Goal: Find specific fact: Find contact information

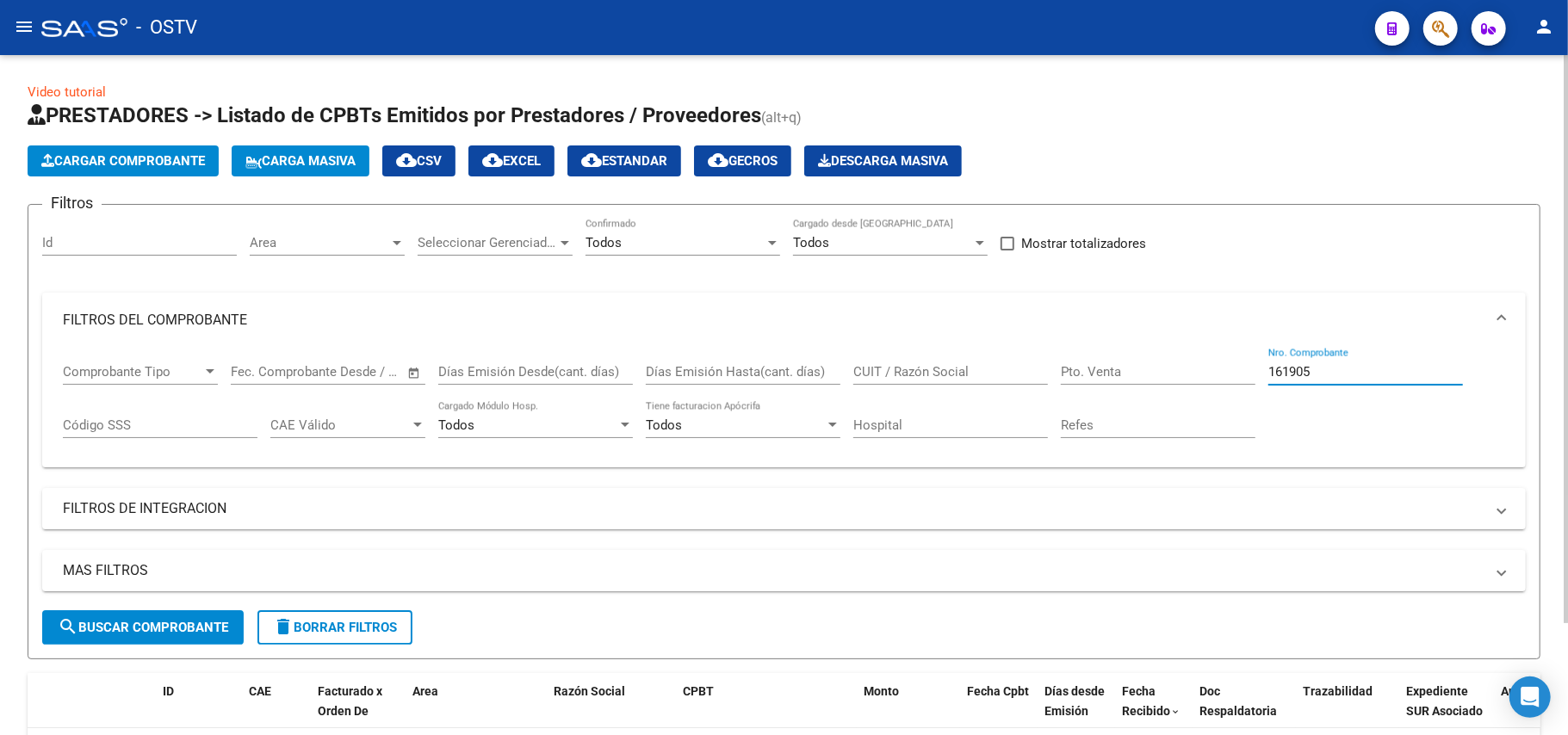
scroll to position [135, 0]
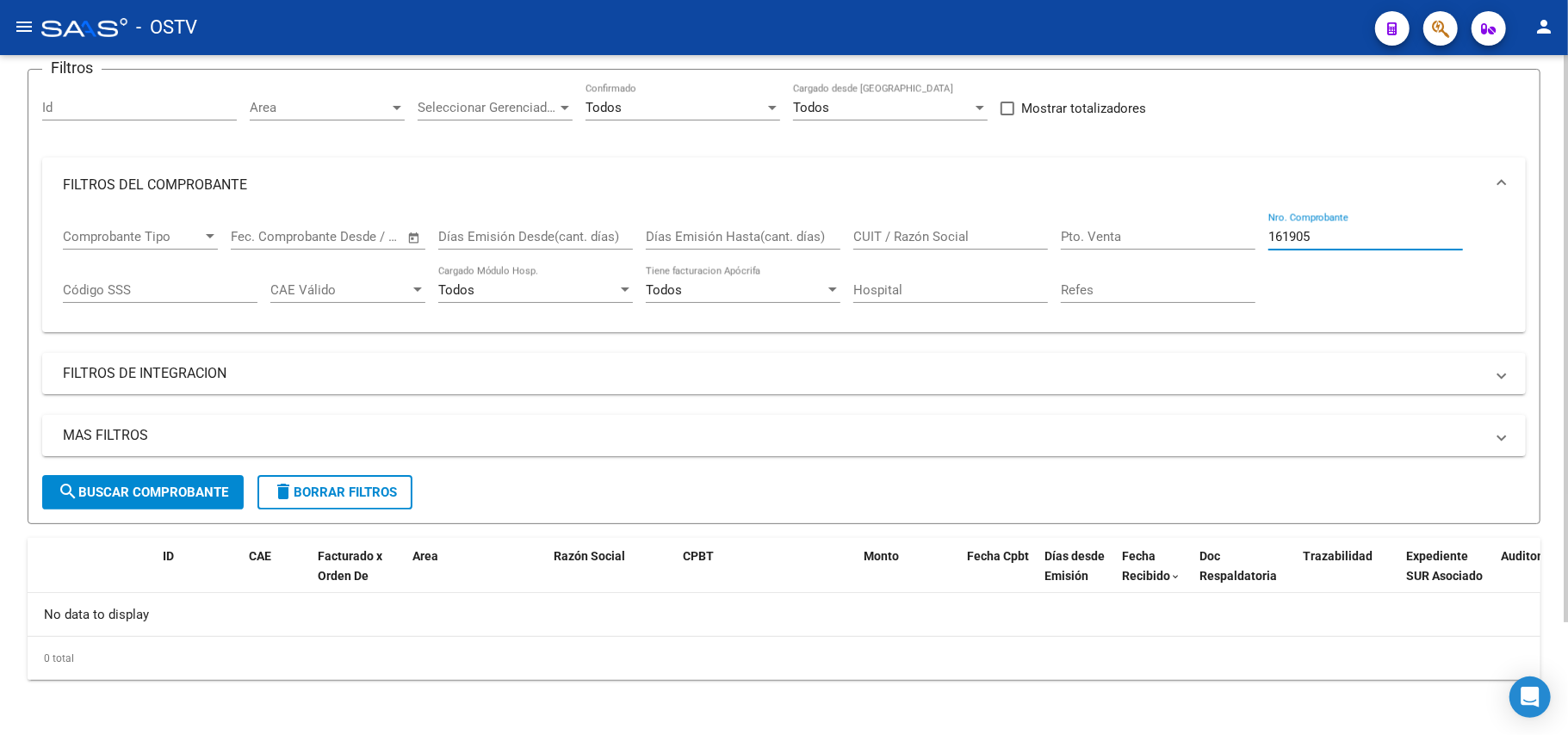
drag, startPoint x: 1342, startPoint y: 231, endPoint x: 1013, endPoint y: 252, distance: 329.7
click at [1013, 252] on div "Comprobante Tipo Comprobante Tipo Fecha inicio – Fecha fin Fec. Comprobante Des…" at bounding box center [784, 266] width 1442 height 106
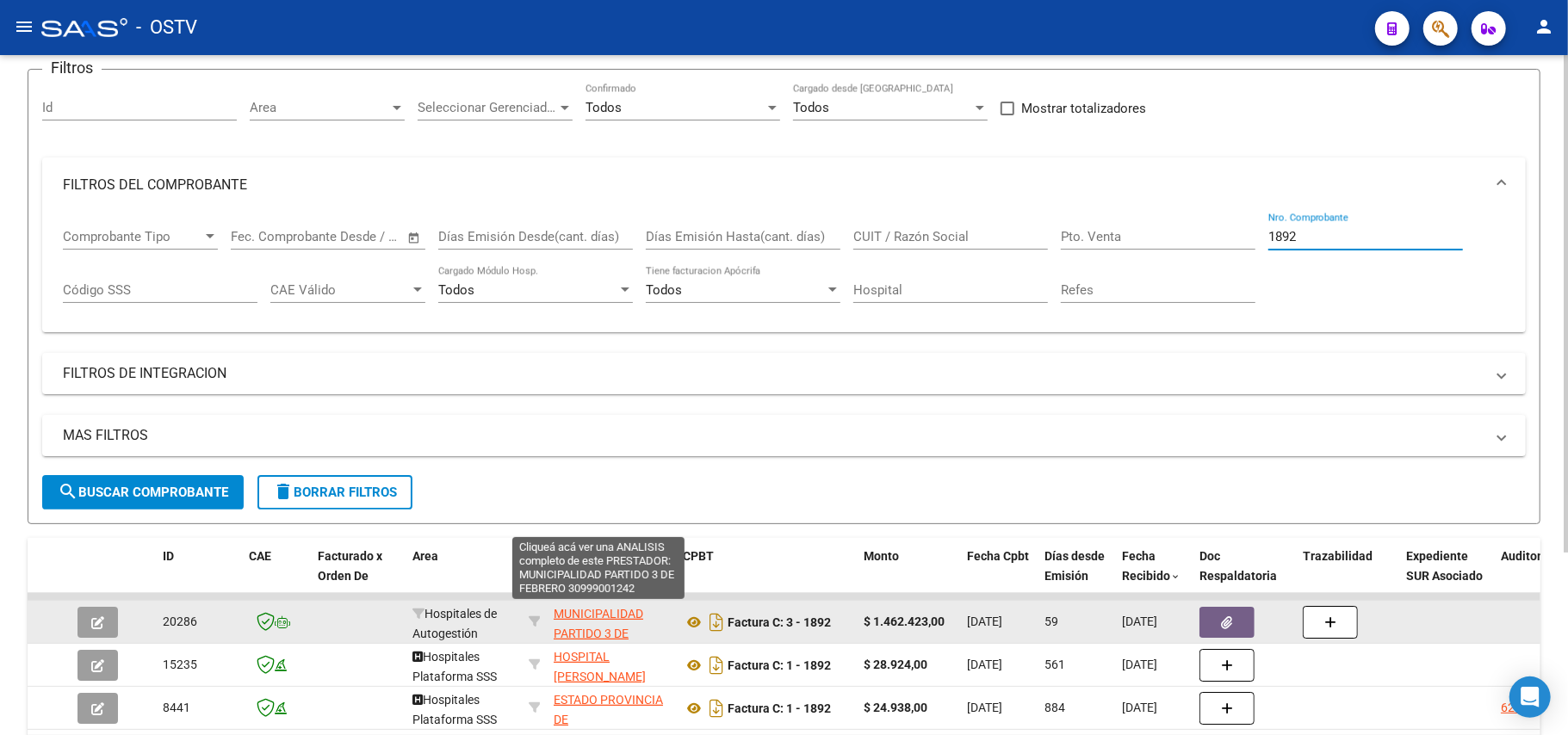
scroll to position [41, 0]
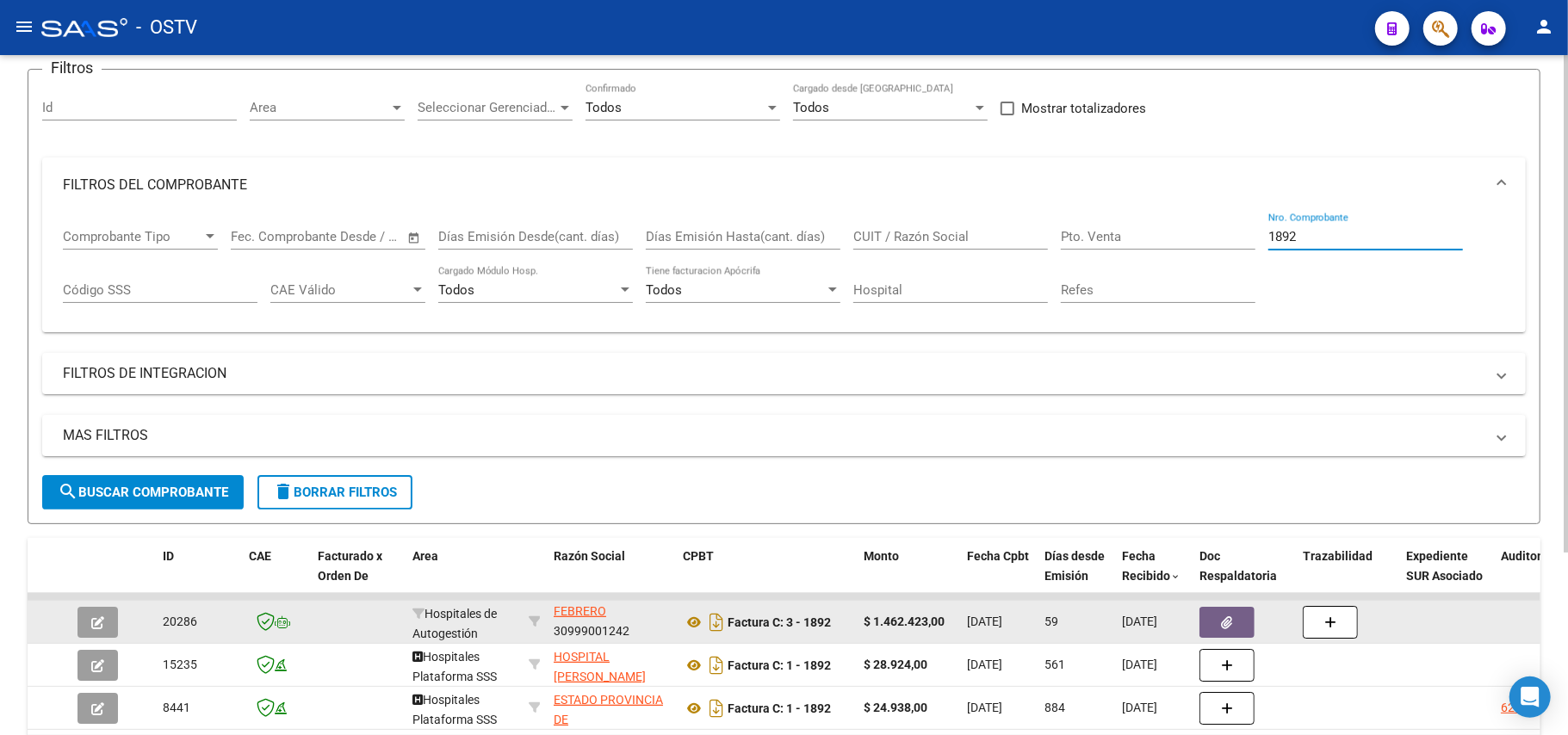
type input "1892"
click at [87, 620] on button "button" at bounding box center [97, 622] width 41 height 31
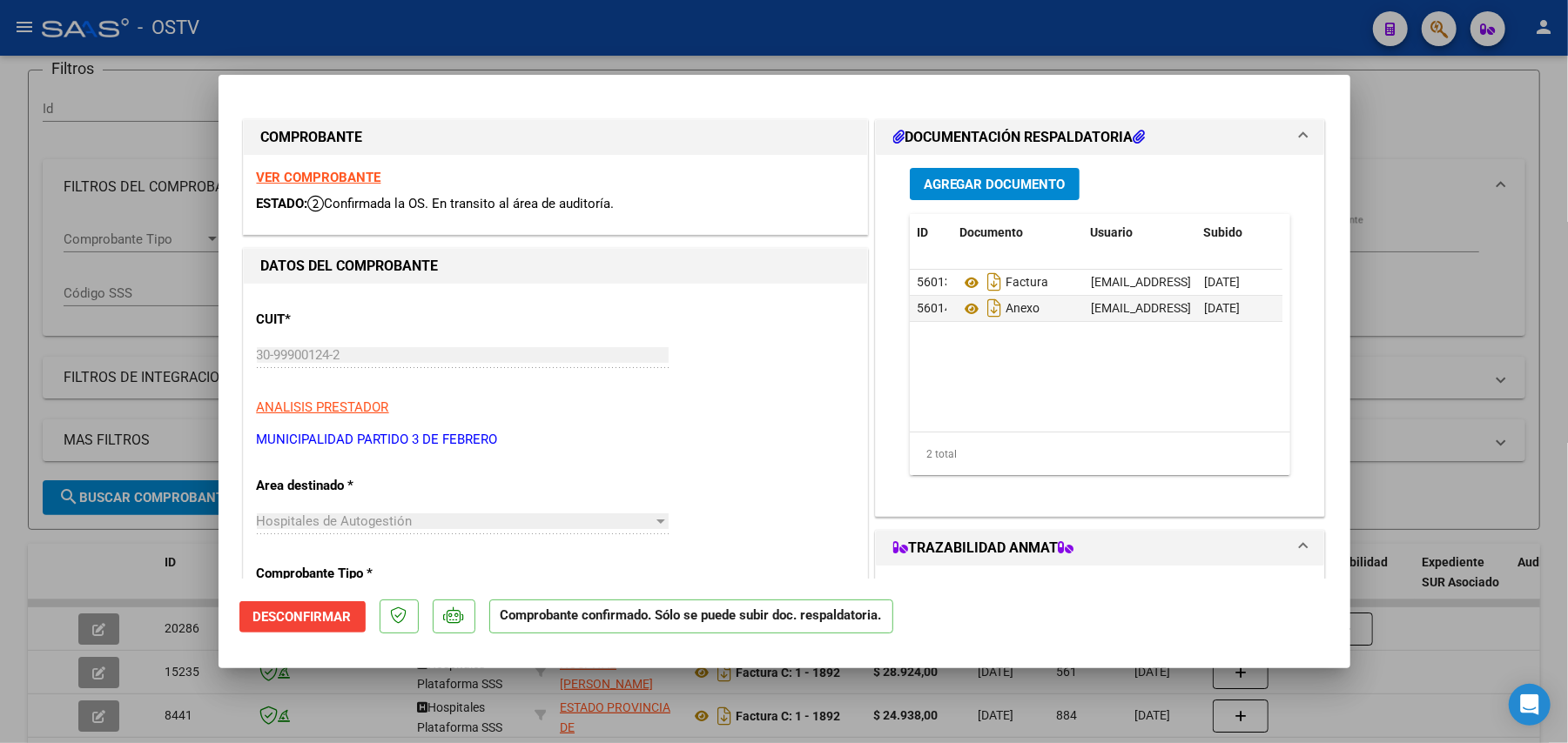
click at [1378, 631] on div at bounding box center [784, 372] width 1568 height 743
type input "$ 0,00"
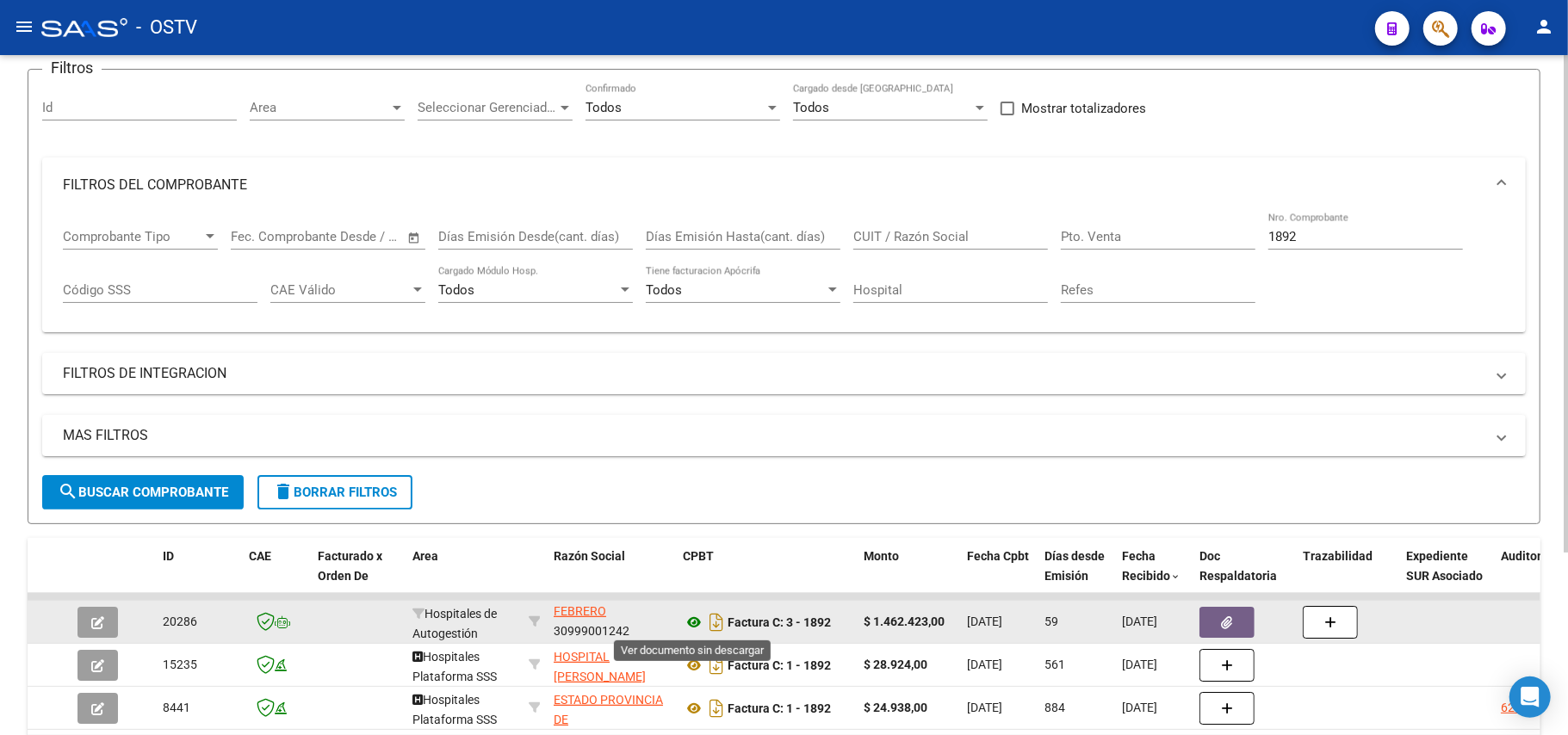
click at [684, 620] on icon at bounding box center [694, 622] width 23 height 21
click at [688, 621] on icon at bounding box center [694, 622] width 23 height 21
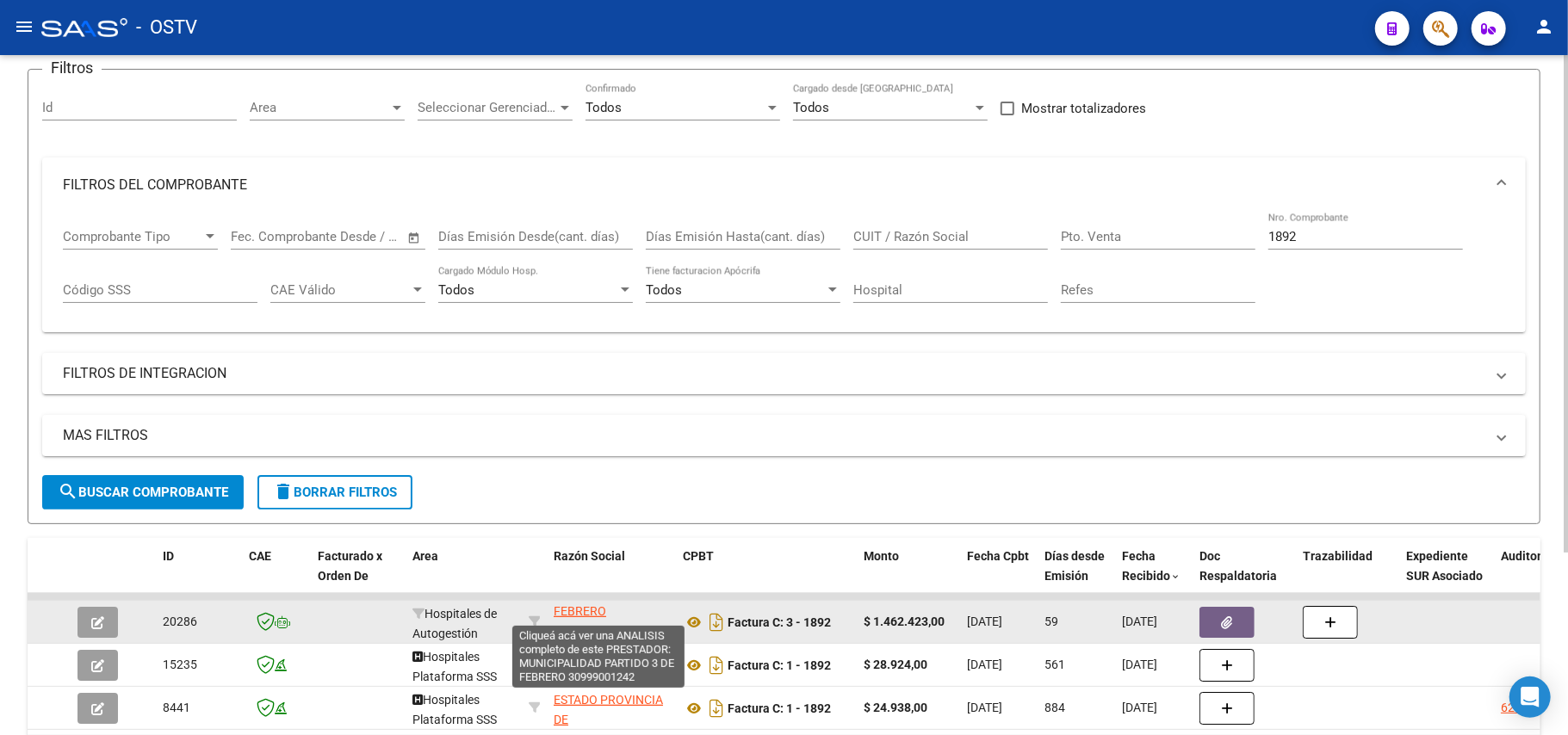
click at [579, 606] on span "MUNICIPALIDAD PARTIDO 3 DE FEBRERO" at bounding box center [597, 592] width 89 height 53
type textarea "30999001242"
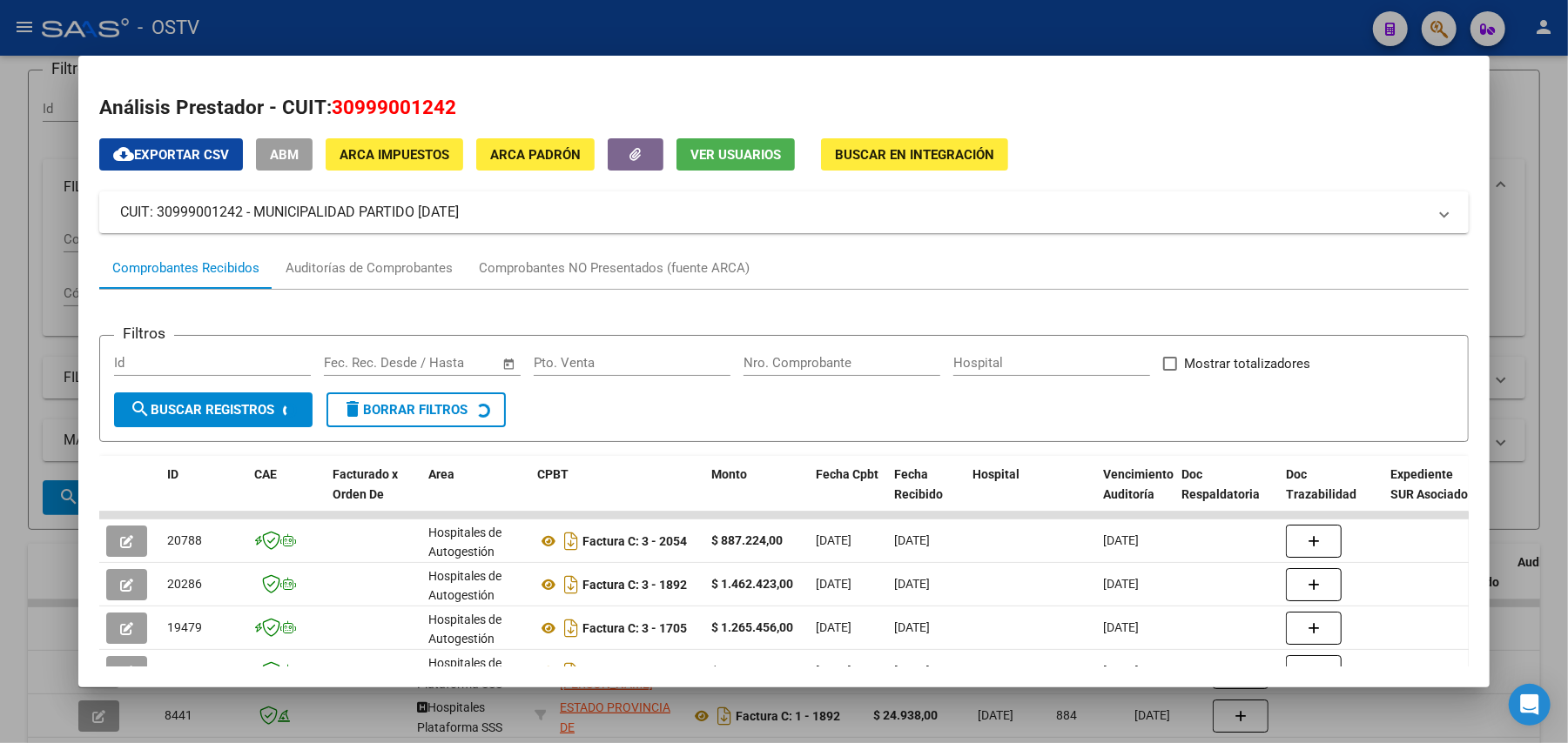
drag, startPoint x: 471, startPoint y: 112, endPoint x: 323, endPoint y: 106, distance: 148.1
click at [323, 106] on h2 "Análisis Prestador - CUIT: 30999001242" at bounding box center [784, 107] width 1369 height 29
copy span "30999001242"
click at [23, 313] on div at bounding box center [784, 372] width 1568 height 743
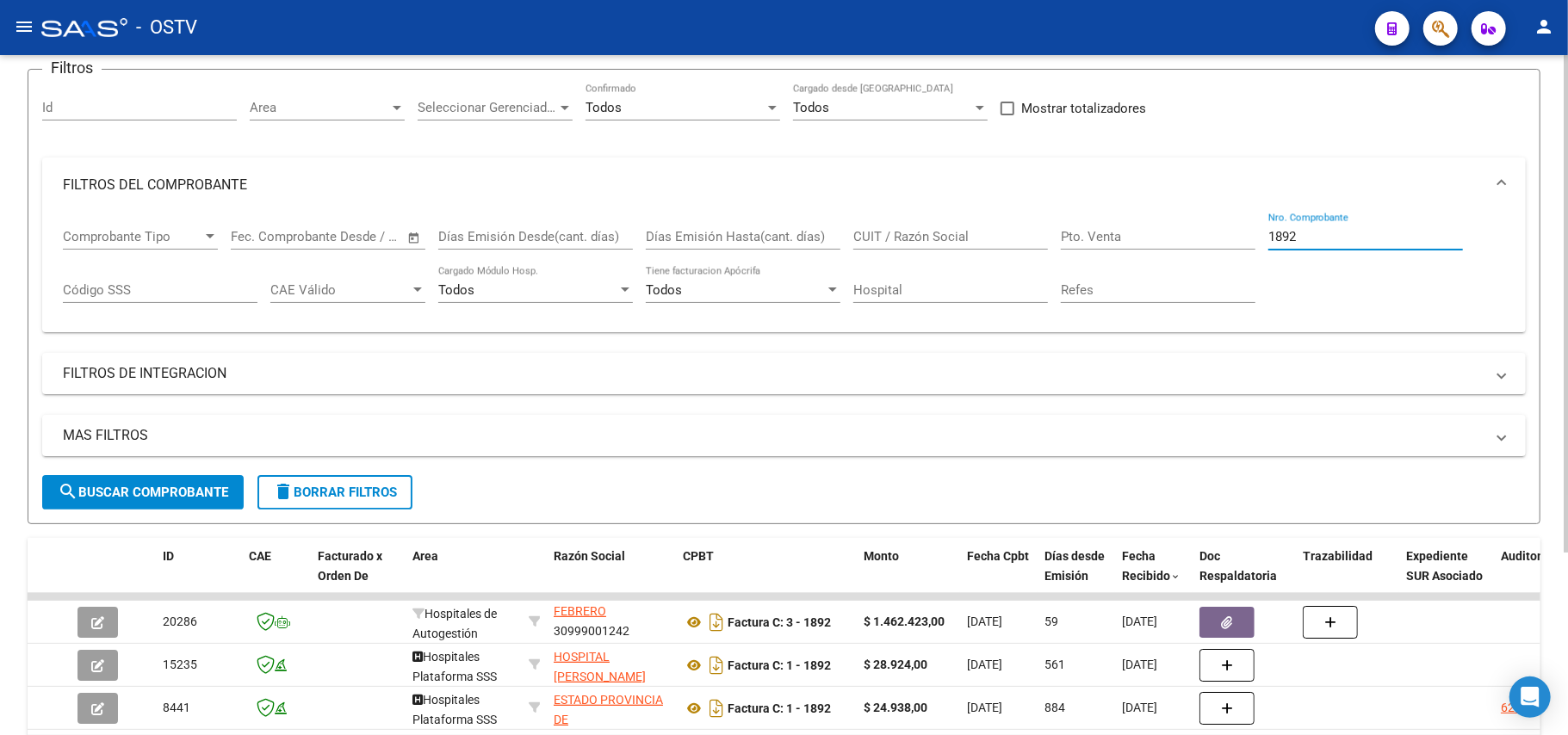
drag, startPoint x: 1310, startPoint y: 231, endPoint x: 769, endPoint y: 231, distance: 541.0
click at [769, 231] on div "Comprobante Tipo Comprobante Tipo Fecha inicio – Fecha fin Fec. Comprobante Des…" at bounding box center [784, 266] width 1442 height 106
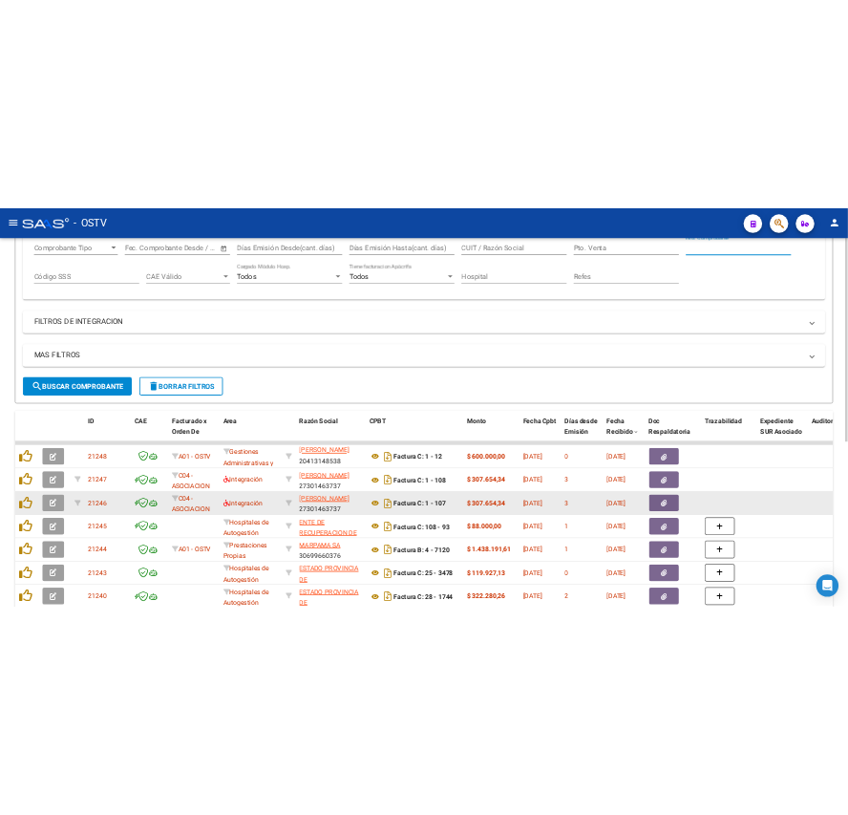
scroll to position [613, 0]
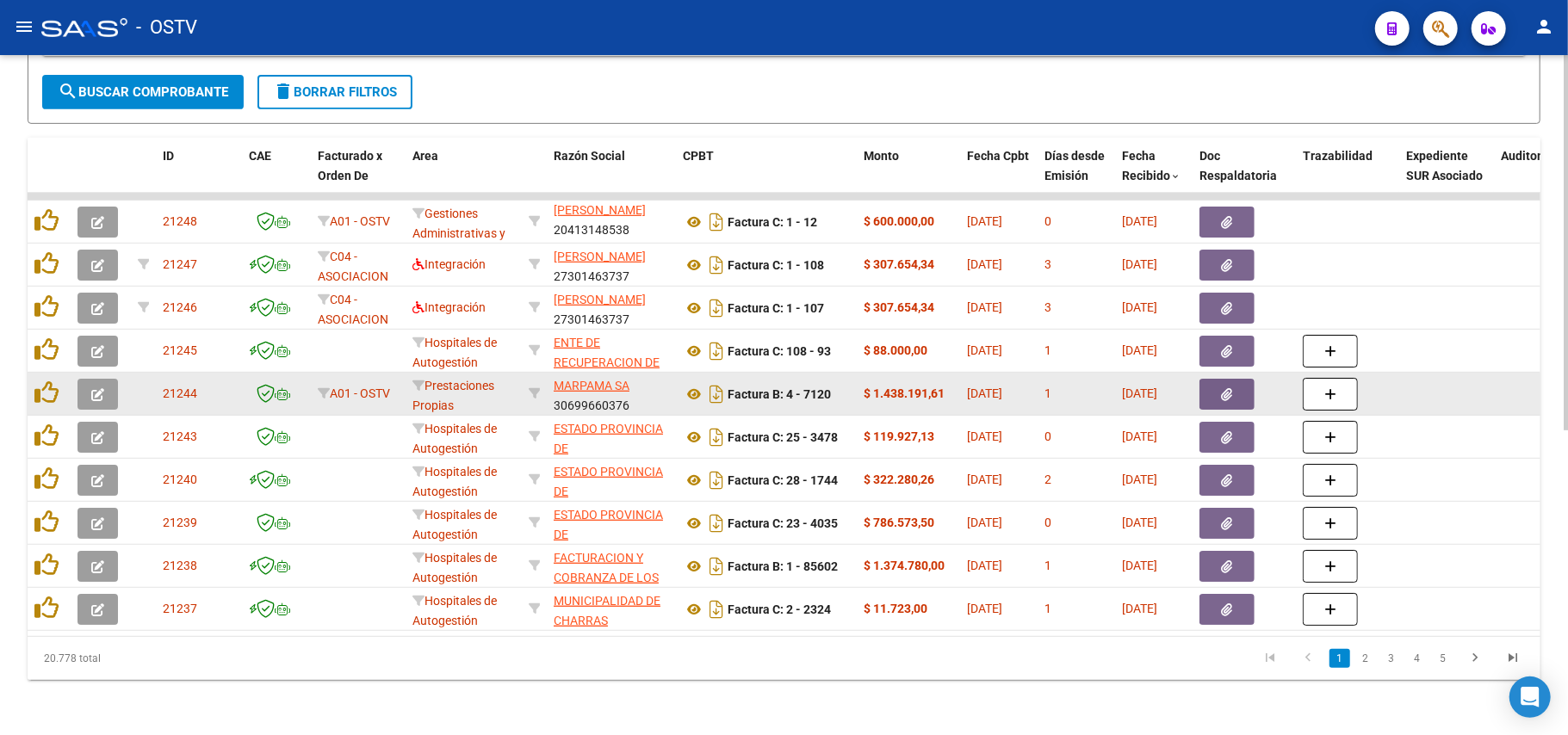
click at [590, 377] on app-link-go-to "MARPAMA SA" at bounding box center [591, 386] width 76 height 20
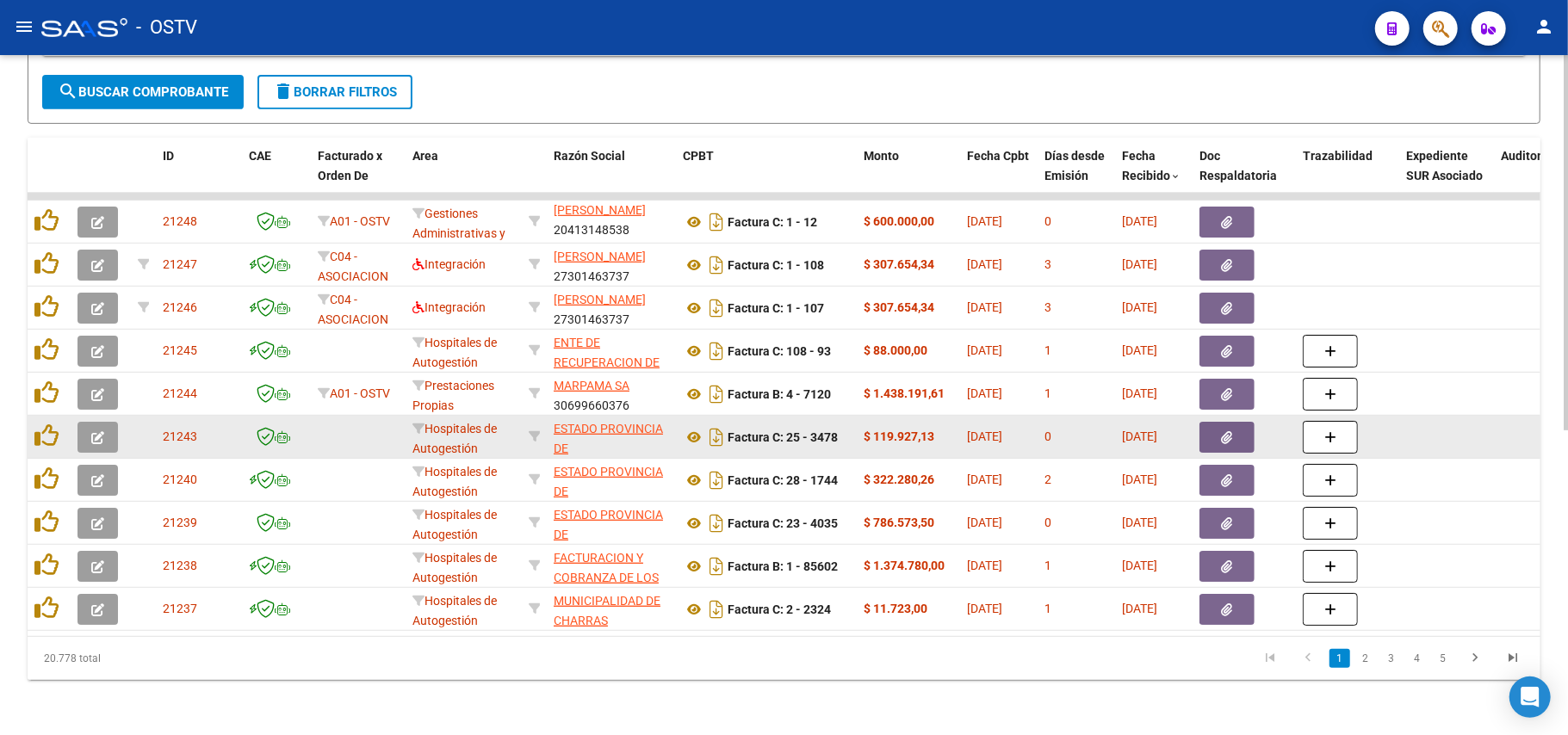
click at [611, 422] on span "ESTADO PROVINCIA DE [GEOGRAPHIC_DATA][PERSON_NAME]" at bounding box center [611, 458] width 116 height 72
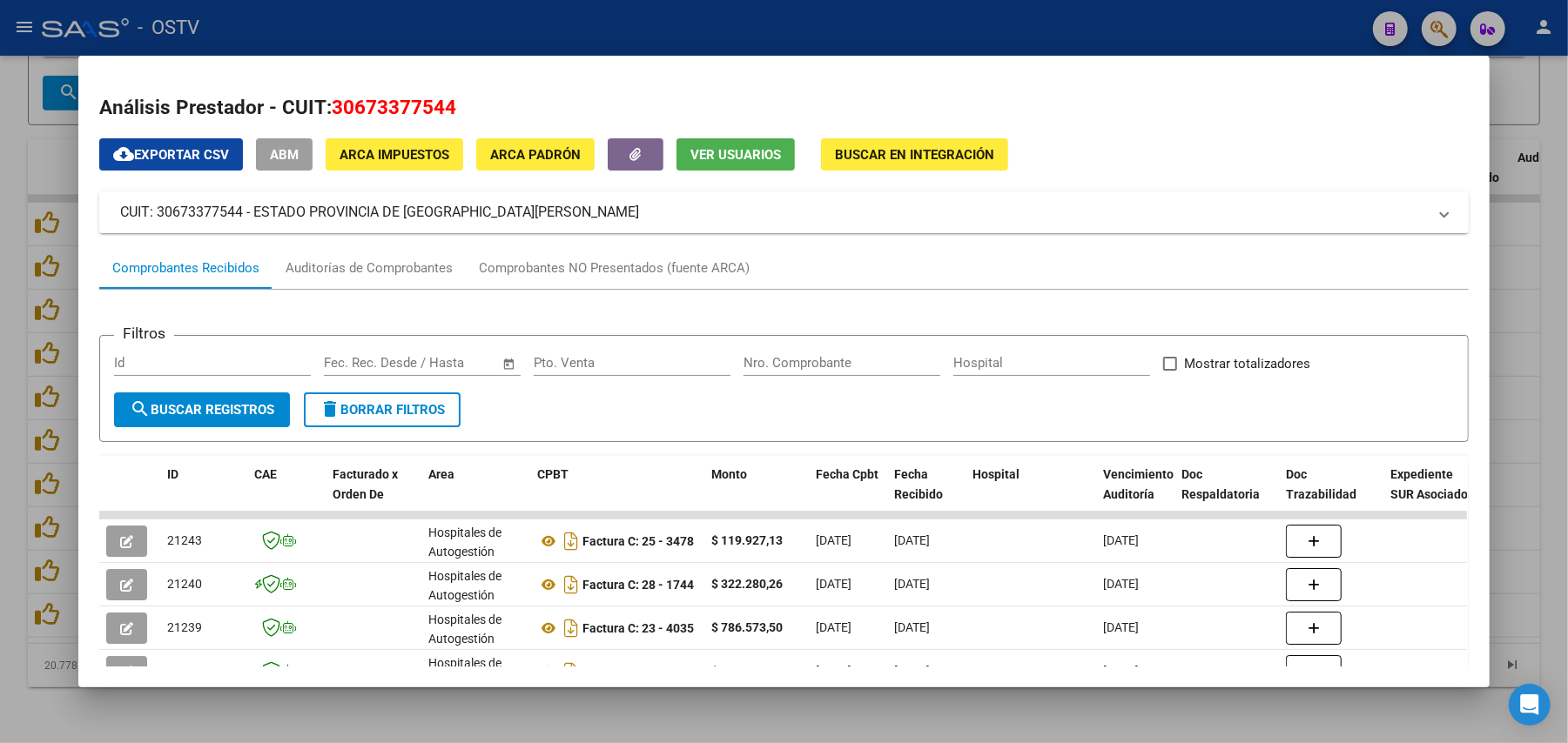
drag, startPoint x: 487, startPoint y: 231, endPoint x: 245, endPoint y: 206, distance: 243.3
click at [245, 206] on mat-expansion-panel-header "CUIT: 30673377544 - ESTADO PROVINCIA DE [GEOGRAPHIC_DATA][PERSON_NAME]" at bounding box center [784, 212] width 1369 height 42
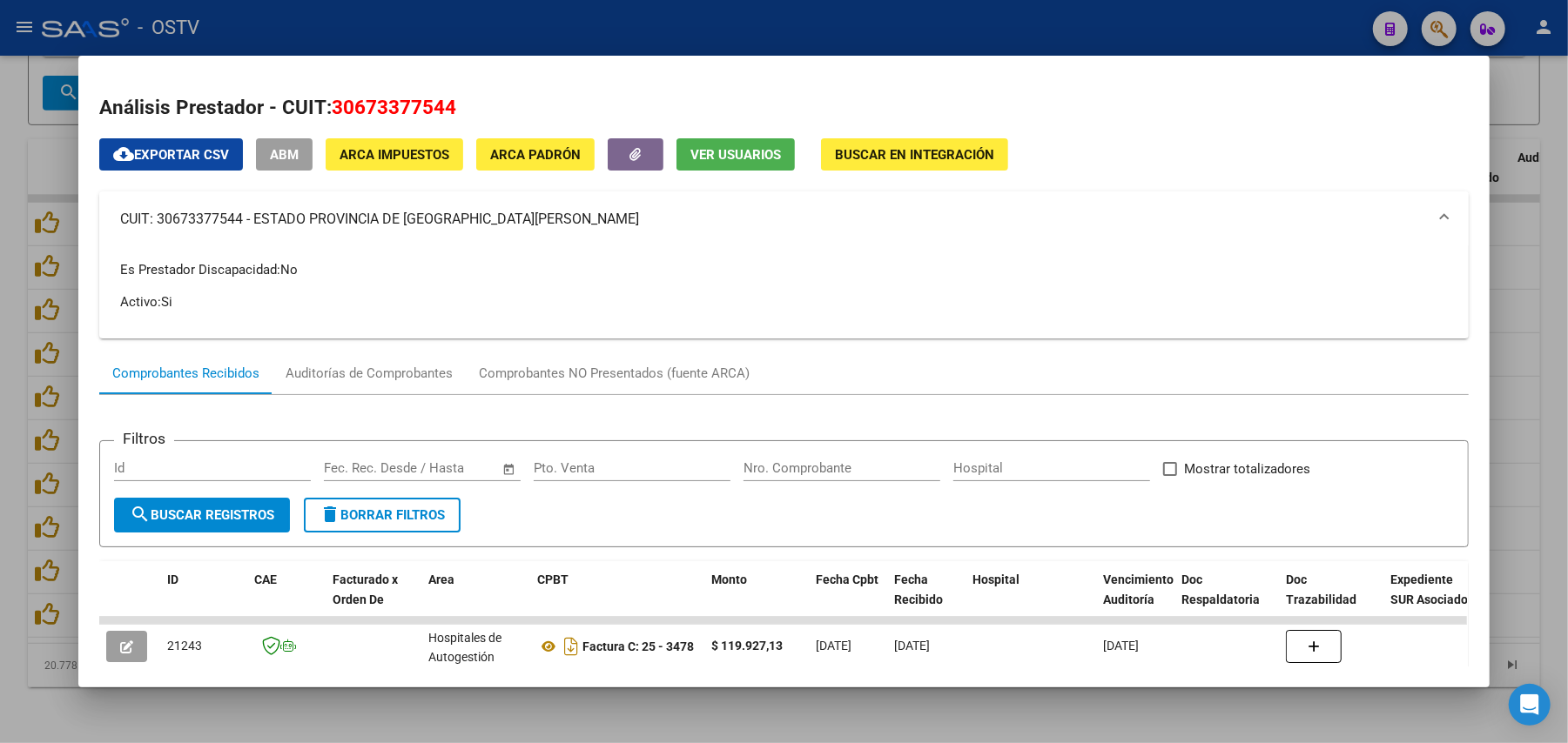
copy mat-panel-title "ESTADO PROVINCIA DE [GEOGRAPHIC_DATA][PERSON_NAME]"
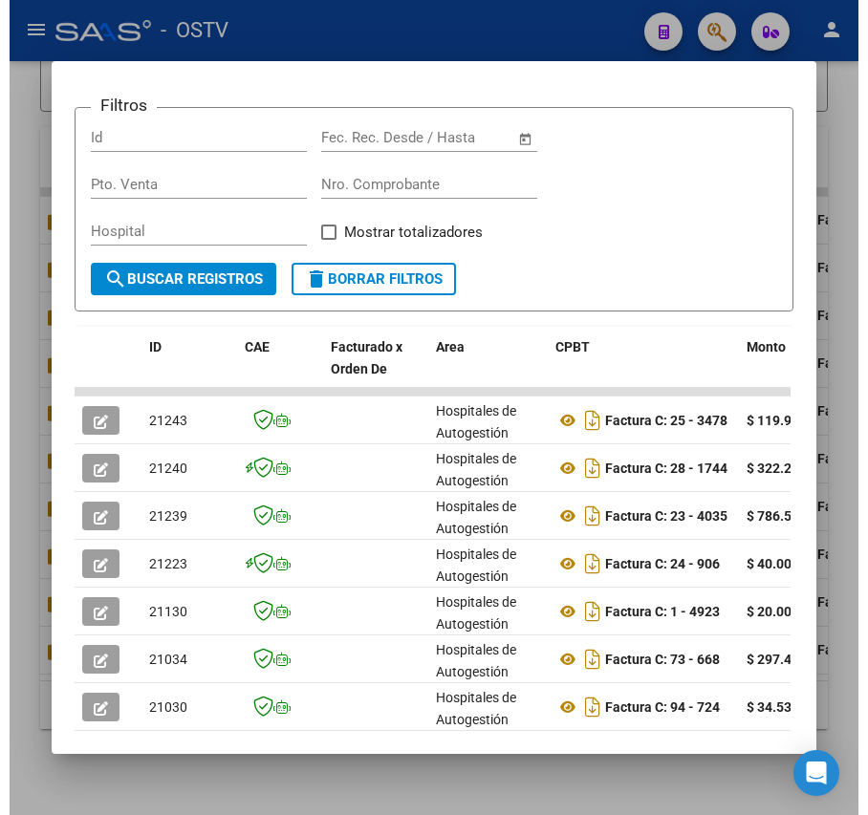
scroll to position [509, 0]
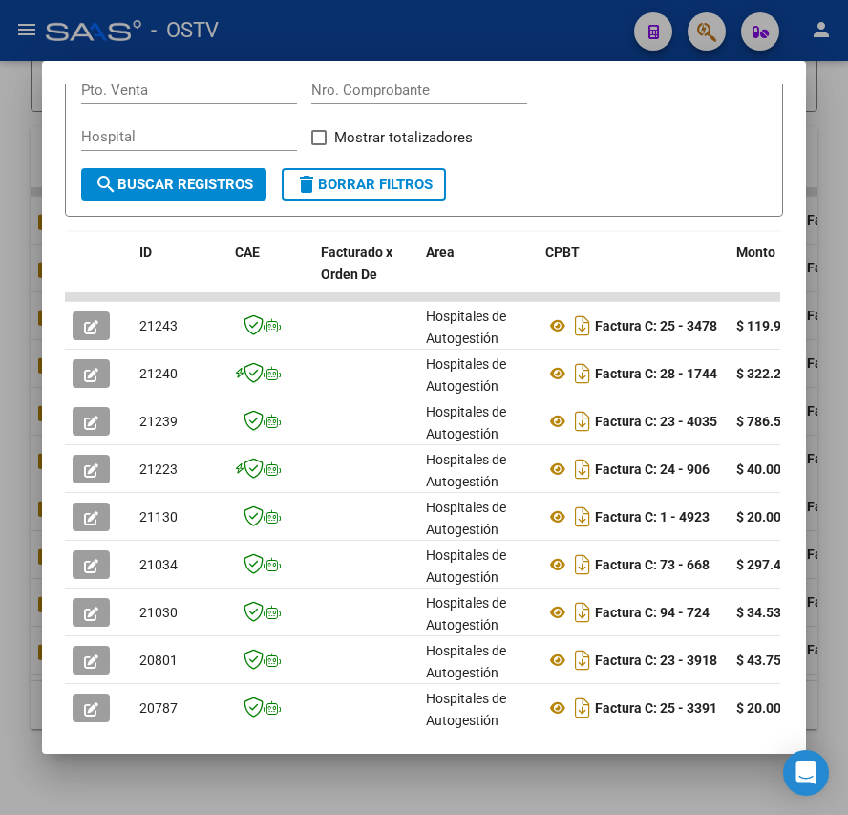
click at [143, 793] on div at bounding box center [424, 407] width 848 height 815
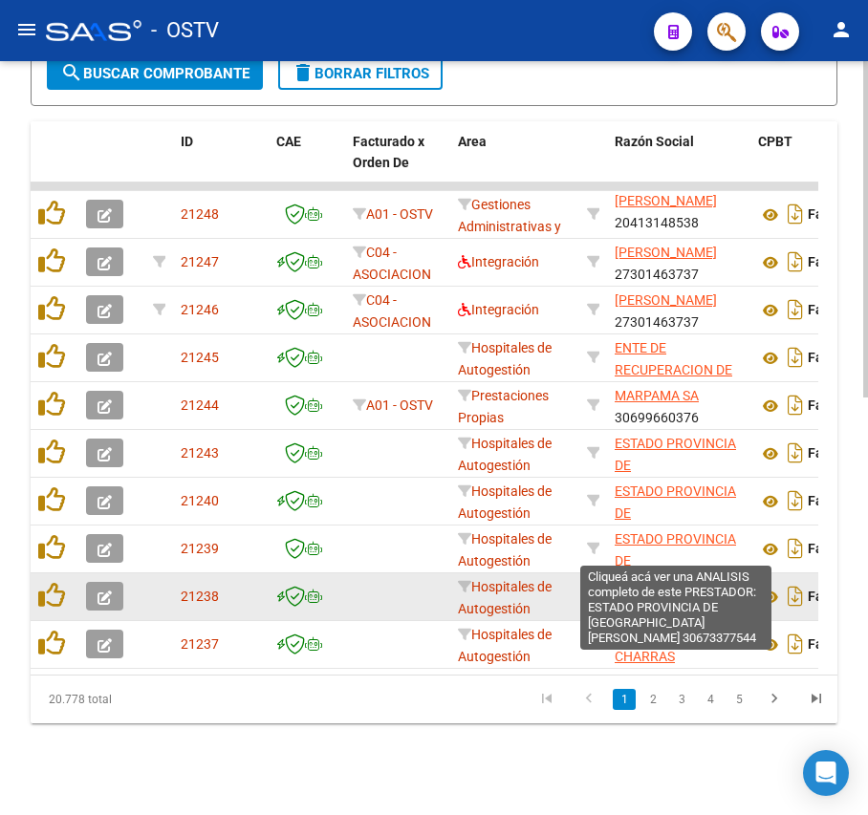
scroll to position [937, 0]
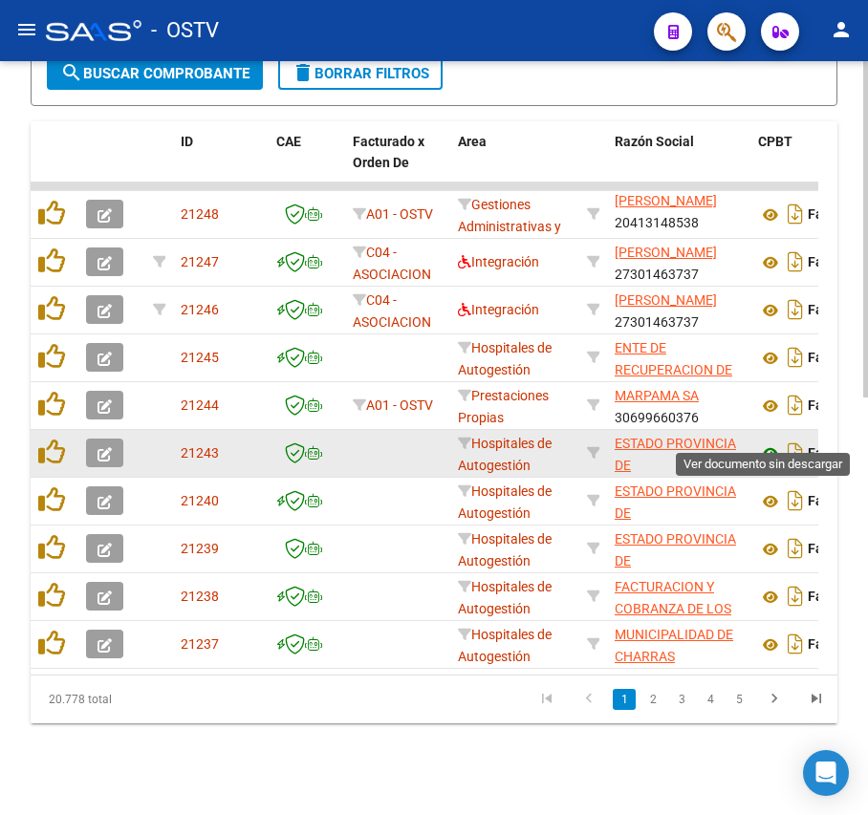
click at [773, 442] on icon at bounding box center [770, 453] width 25 height 23
click at [761, 442] on icon at bounding box center [770, 453] width 25 height 23
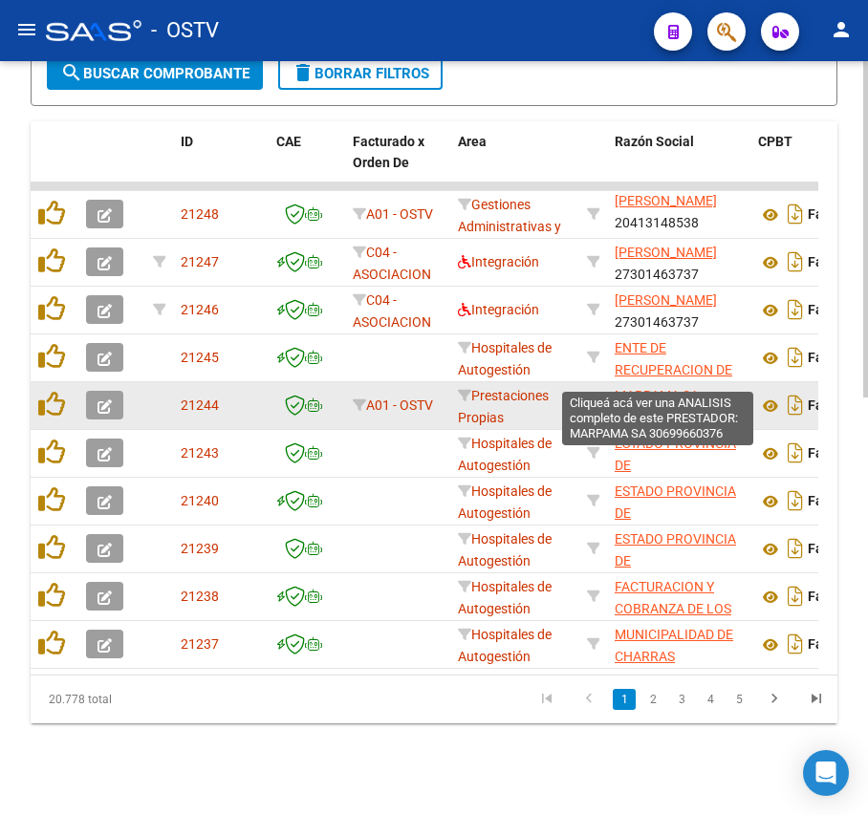
click at [661, 388] on span "MARPAMA SA" at bounding box center [656, 395] width 84 height 15
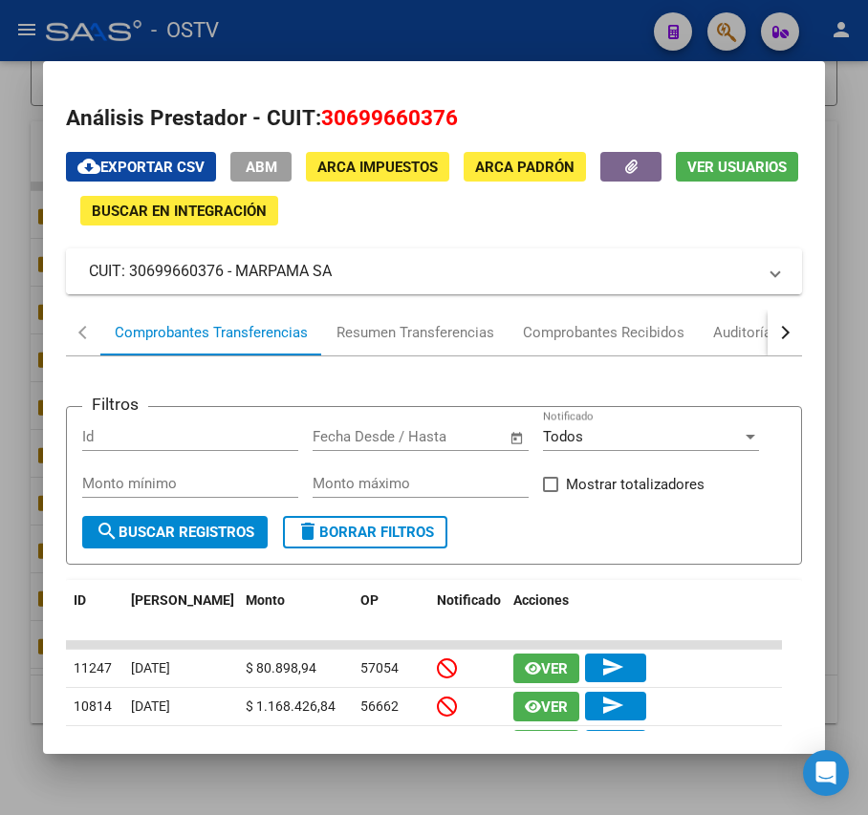
drag, startPoint x: 359, startPoint y: 269, endPoint x: 239, endPoint y: 281, distance: 120.9
click at [239, 281] on mat-panel-title "CUIT: 30699660376 - MARPAMA SA" at bounding box center [422, 271] width 666 height 23
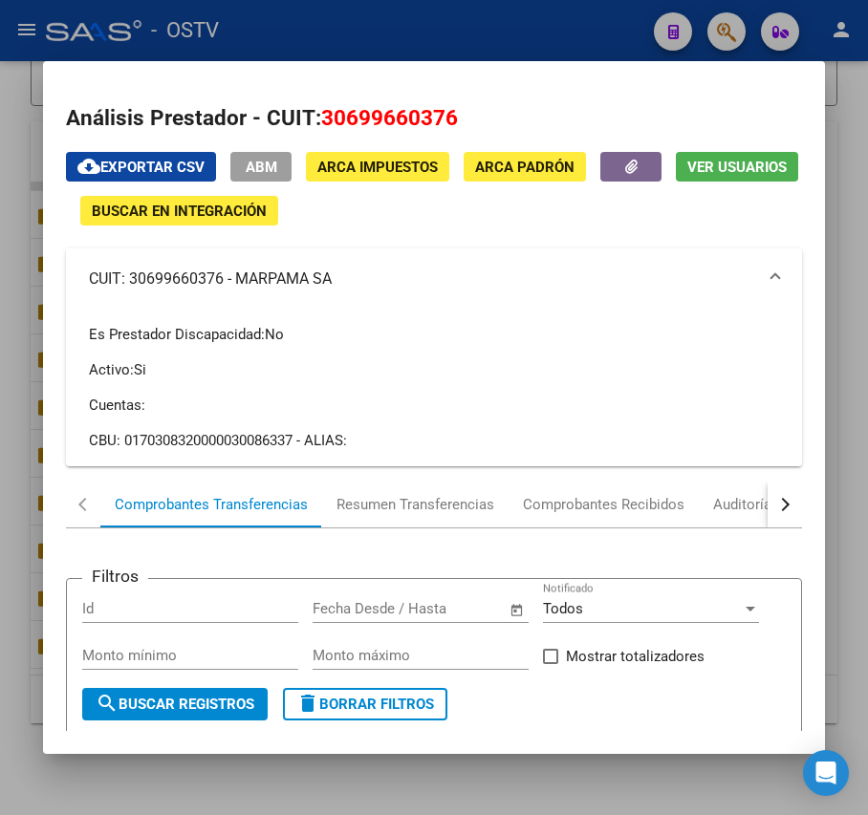
copy mat-panel-title "MARPAMA SA"
click at [501, 20] on div at bounding box center [434, 407] width 868 height 815
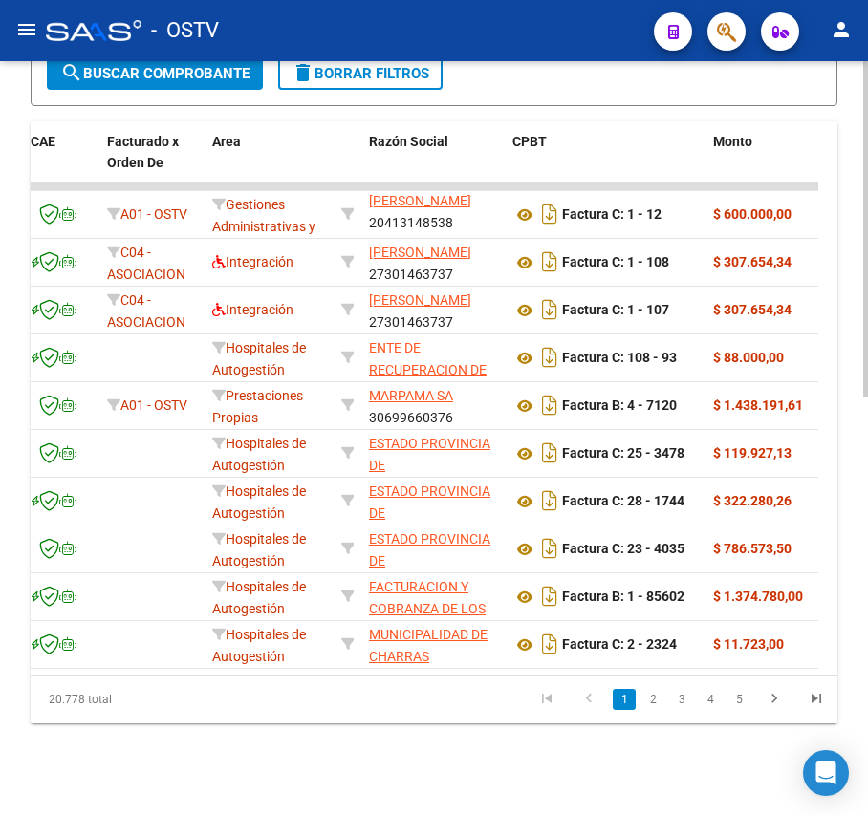
scroll to position [0, 346]
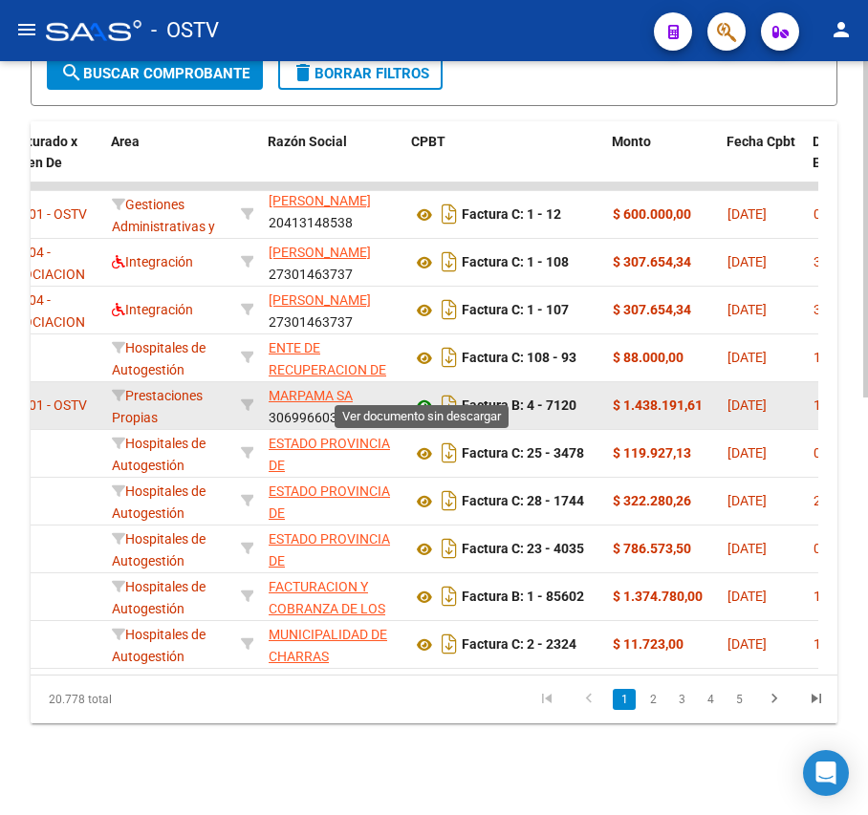
click at [421, 395] on icon at bounding box center [424, 406] width 25 height 23
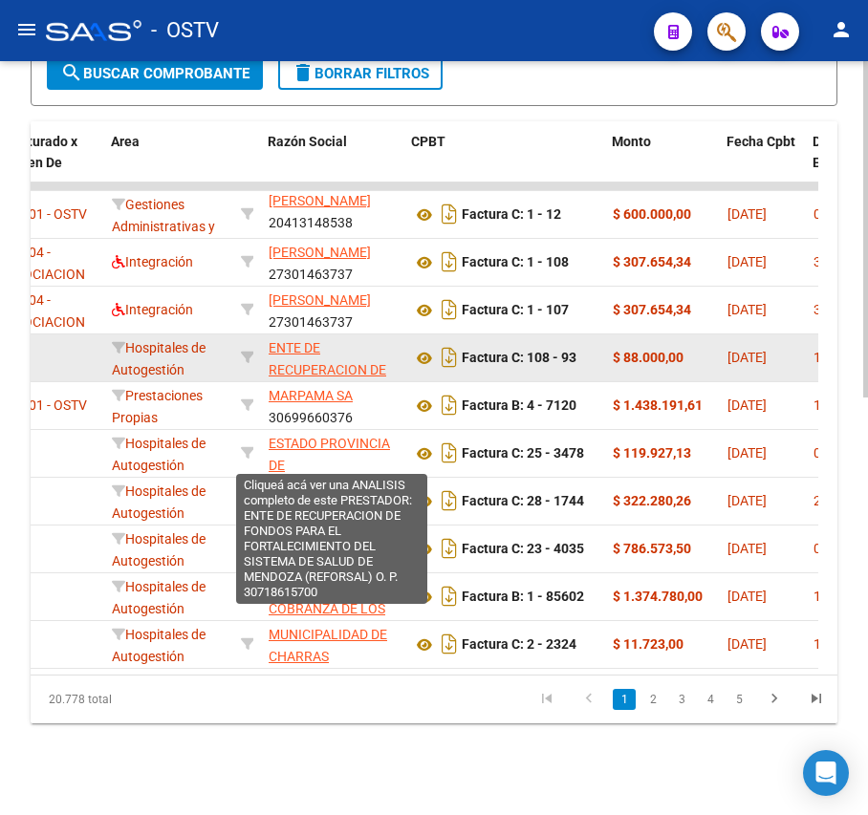
click at [304, 348] on span "ENTE DE RECUPERACION DE FONDOS PARA EL FORTALECIMIENTO DEL SISTEMA DE SALUD DE …" at bounding box center [331, 413] width 126 height 146
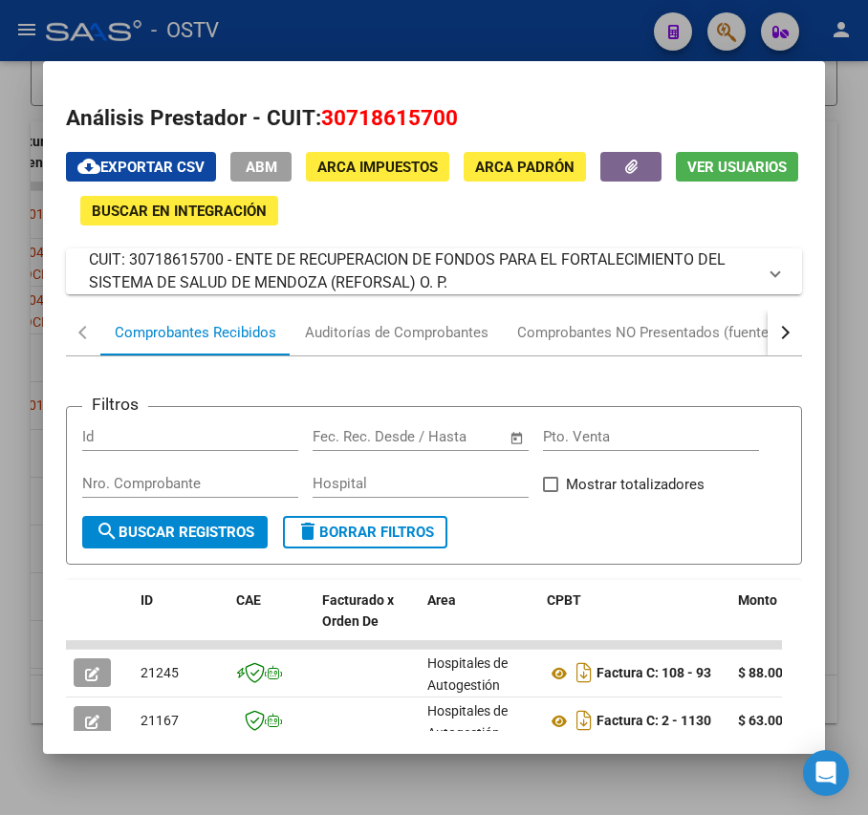
drag, startPoint x: 452, startPoint y: 285, endPoint x: 238, endPoint y: 257, distance: 215.8
click at [238, 257] on mat-panel-title "CUIT: 30718615700 - ENTE DE RECUPERACION DE FONDOS PARA EL FORTALECIMIENTO DEL …" at bounding box center [422, 271] width 666 height 46
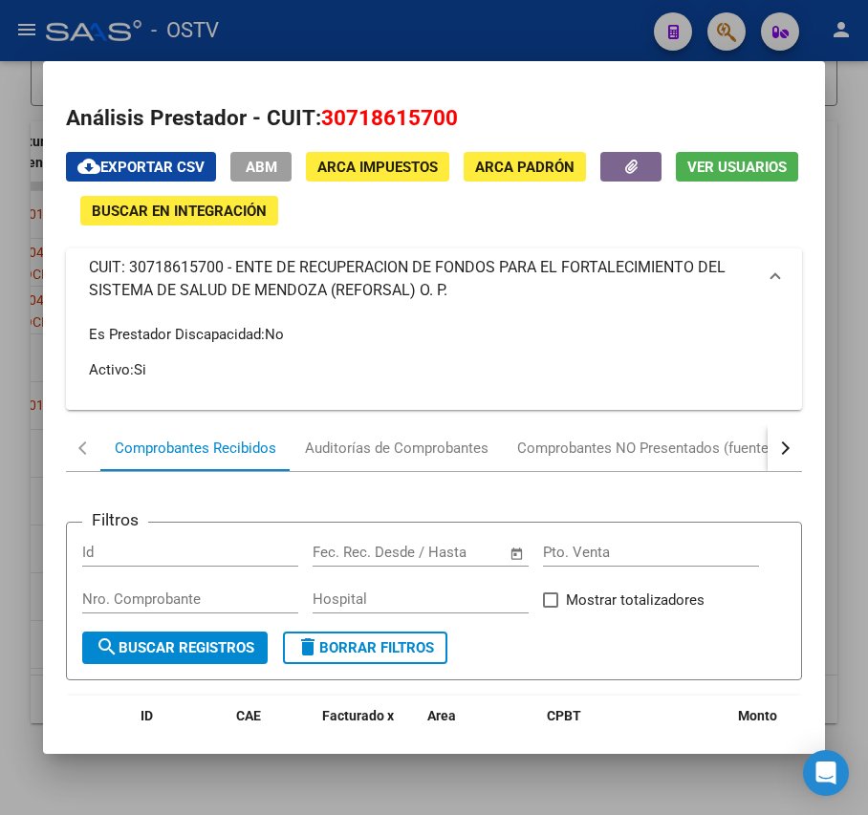
click at [443, 39] on div at bounding box center [434, 407] width 868 height 815
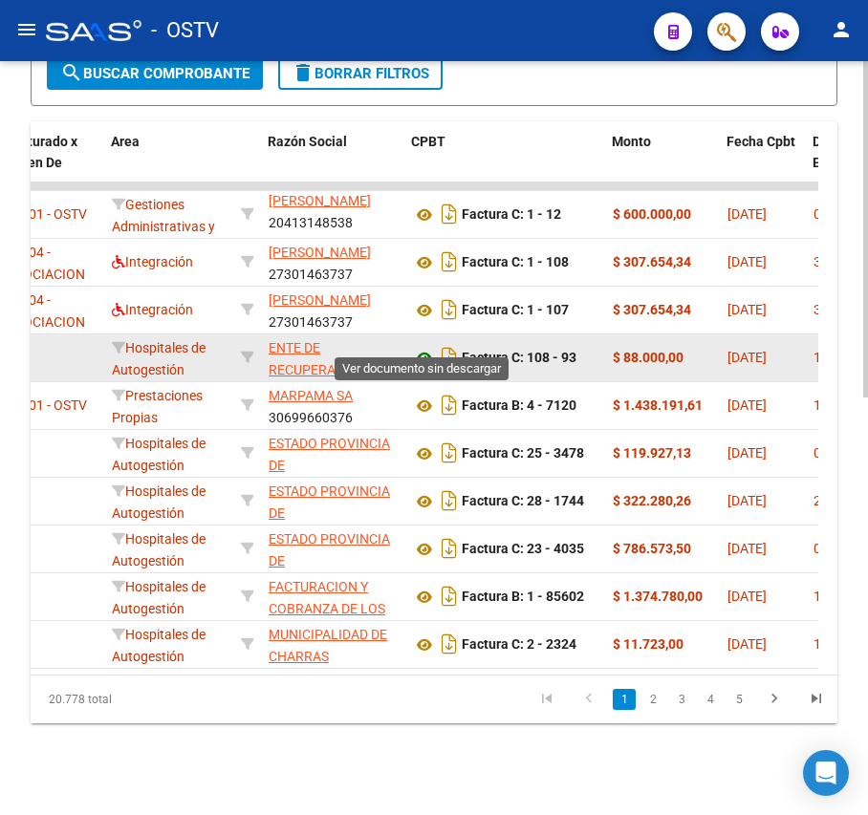
click at [420, 347] on icon at bounding box center [424, 358] width 25 height 23
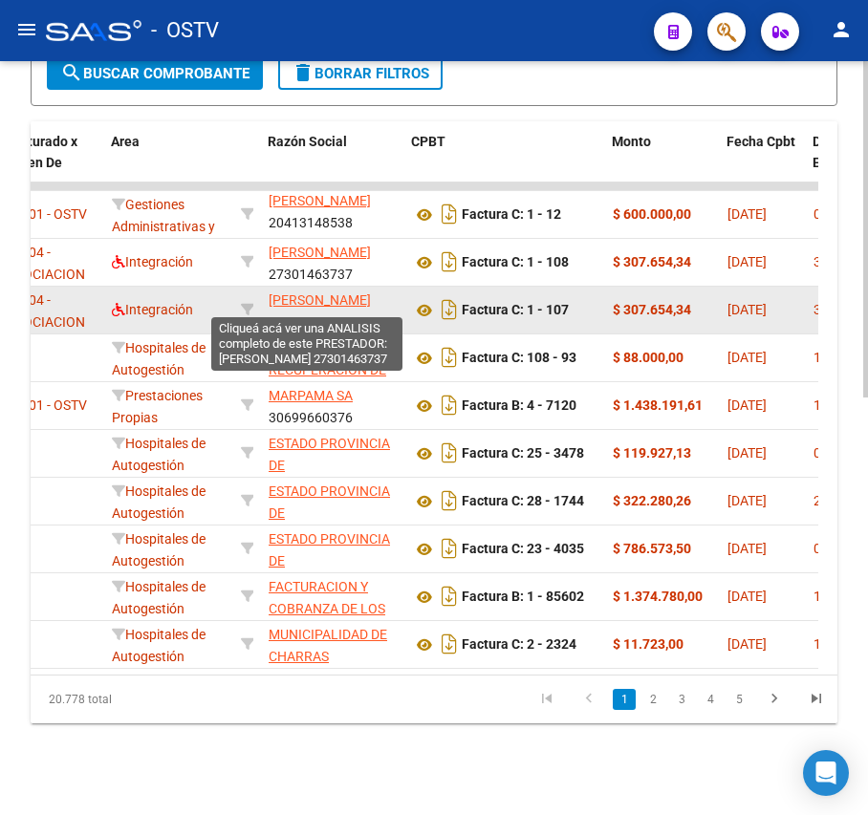
click at [310, 292] on span "[PERSON_NAME]" at bounding box center [319, 299] width 102 height 15
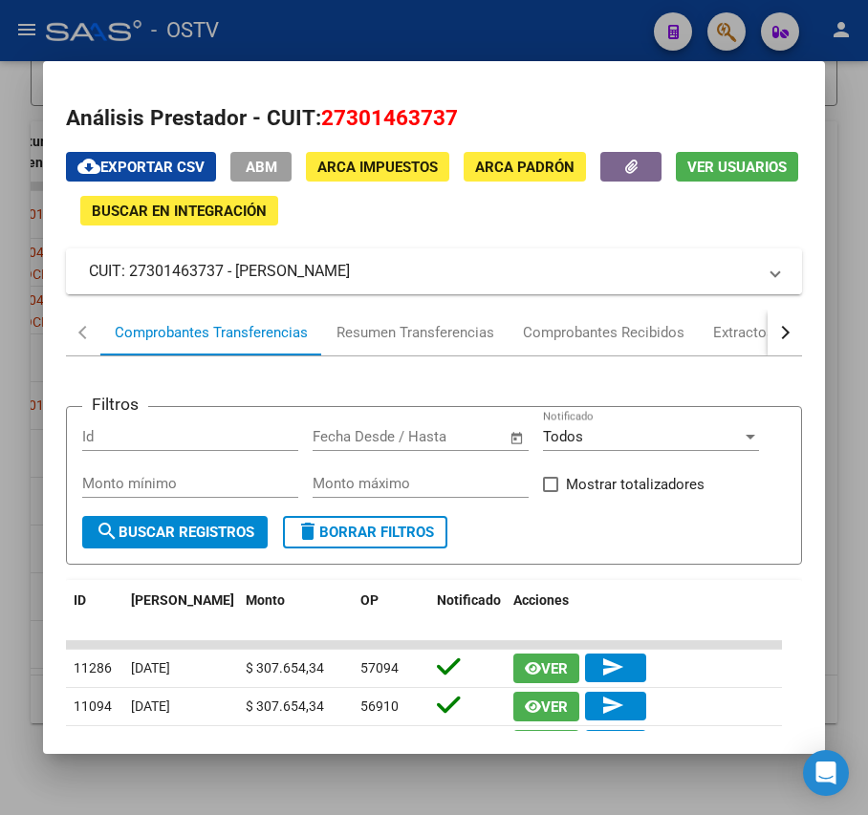
drag, startPoint x: 415, startPoint y: 265, endPoint x: 237, endPoint y: 281, distance: 178.5
click at [237, 281] on mat-panel-title "CUIT: 27301463737 - [PERSON_NAME]" at bounding box center [422, 271] width 666 height 23
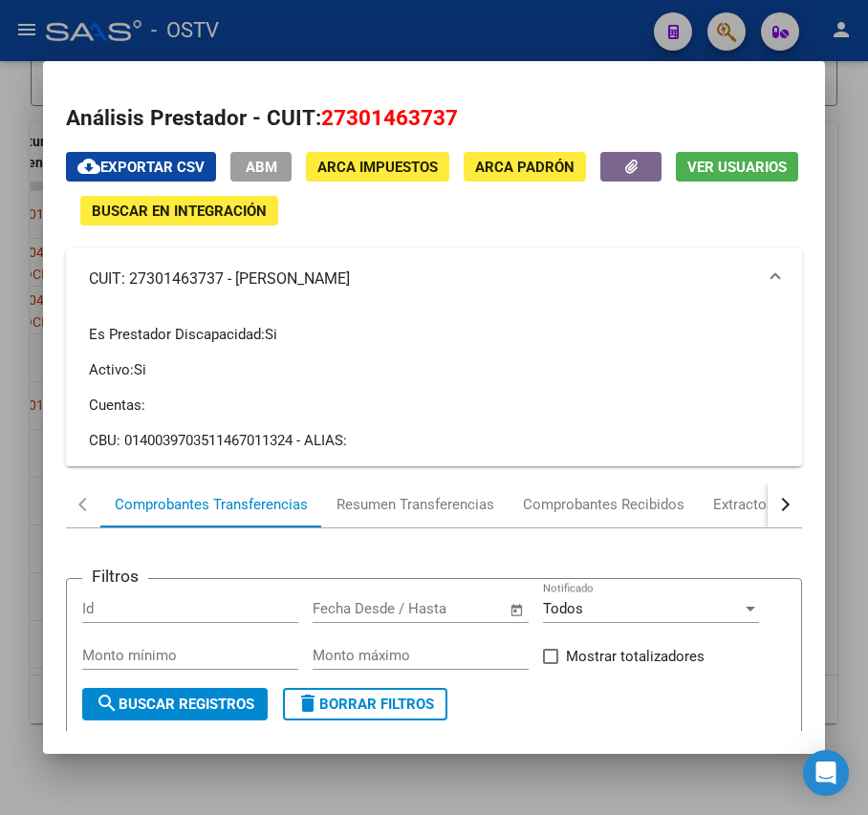
copy mat-panel-title "[PERSON_NAME]"
drag, startPoint x: 559, startPoint y: 20, endPoint x: 548, endPoint y: 50, distance: 31.8
click at [559, 21] on div at bounding box center [434, 407] width 868 height 815
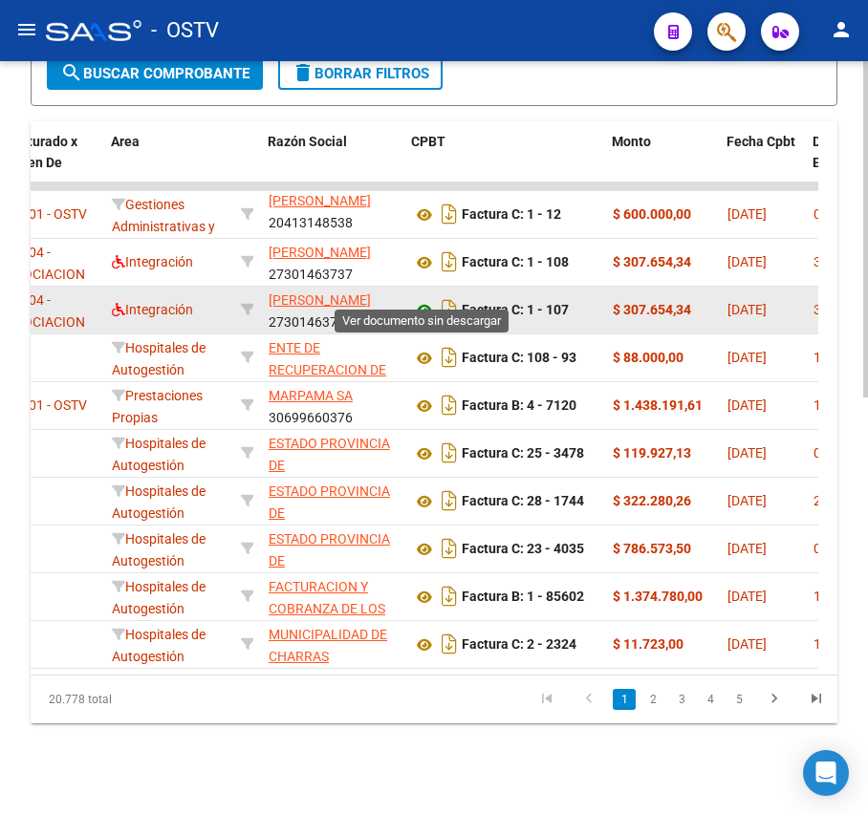
click at [420, 299] on icon at bounding box center [424, 310] width 25 height 23
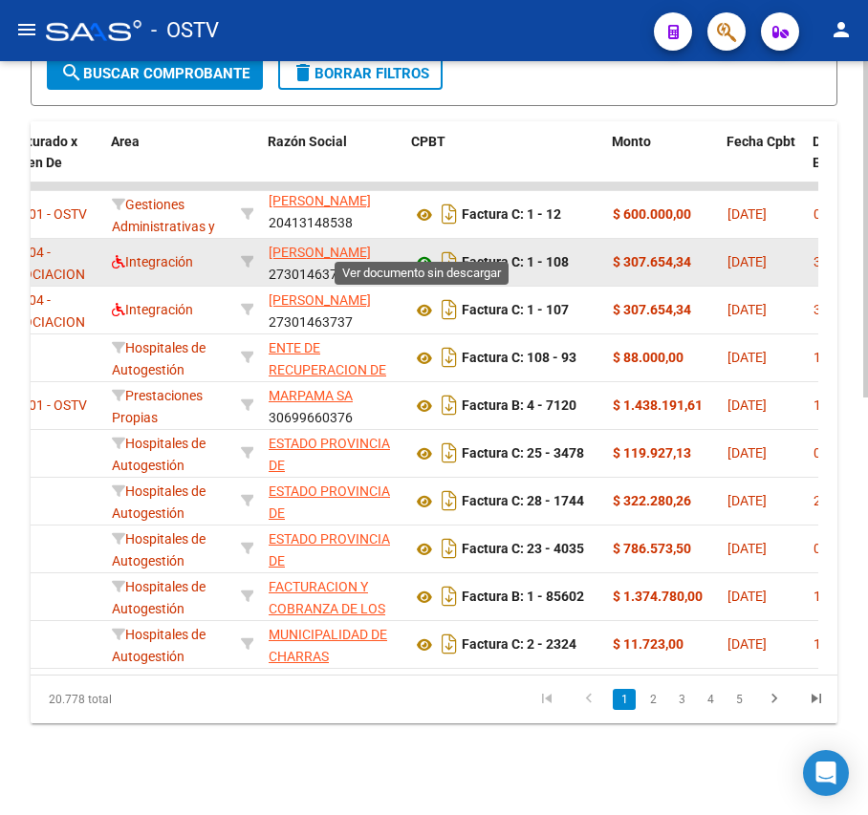
click at [417, 253] on icon at bounding box center [424, 262] width 25 height 23
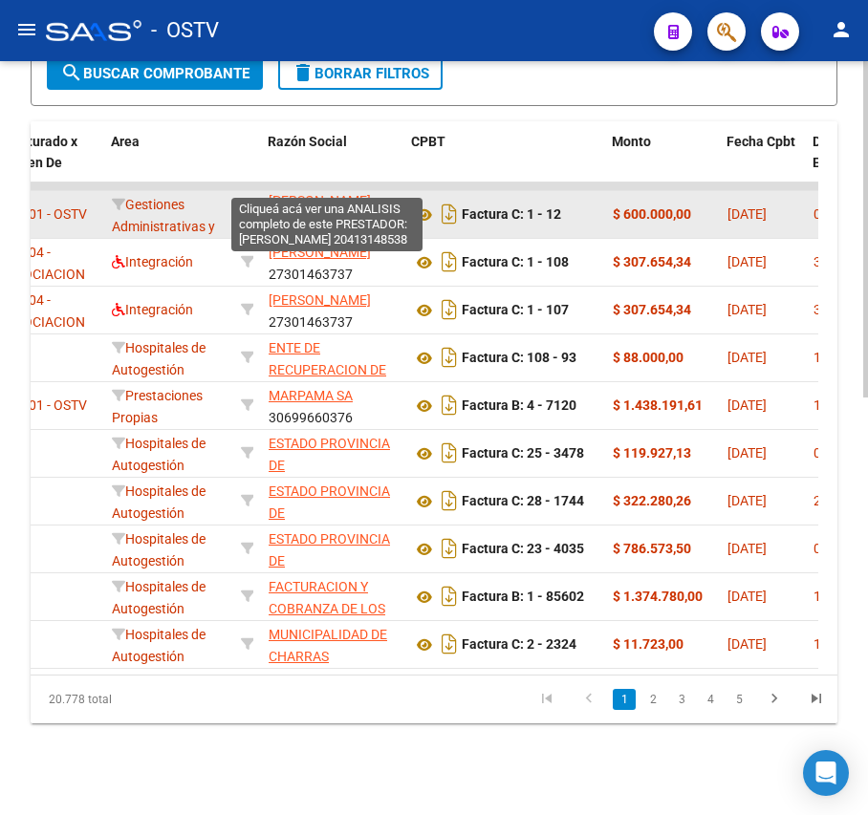
click at [290, 193] on span "[PERSON_NAME]" at bounding box center [319, 200] width 102 height 15
type textarea "20413148538"
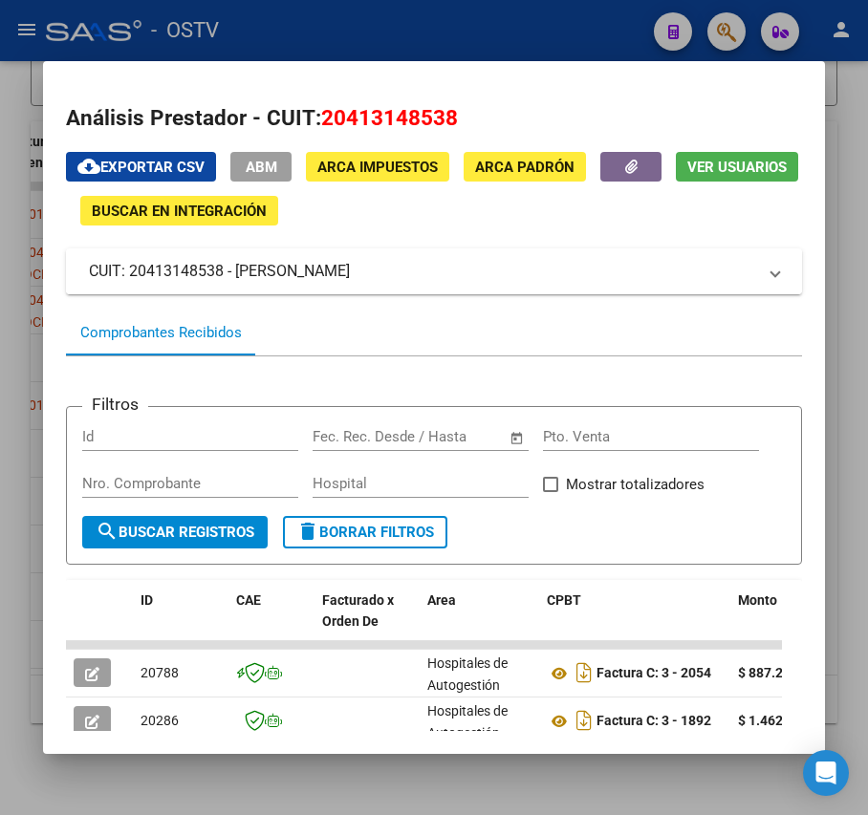
drag, startPoint x: 489, startPoint y: 280, endPoint x: 238, endPoint y: 272, distance: 251.4
click at [238, 272] on mat-panel-title "CUIT: 20413148538 - [PERSON_NAME]" at bounding box center [422, 271] width 666 height 23
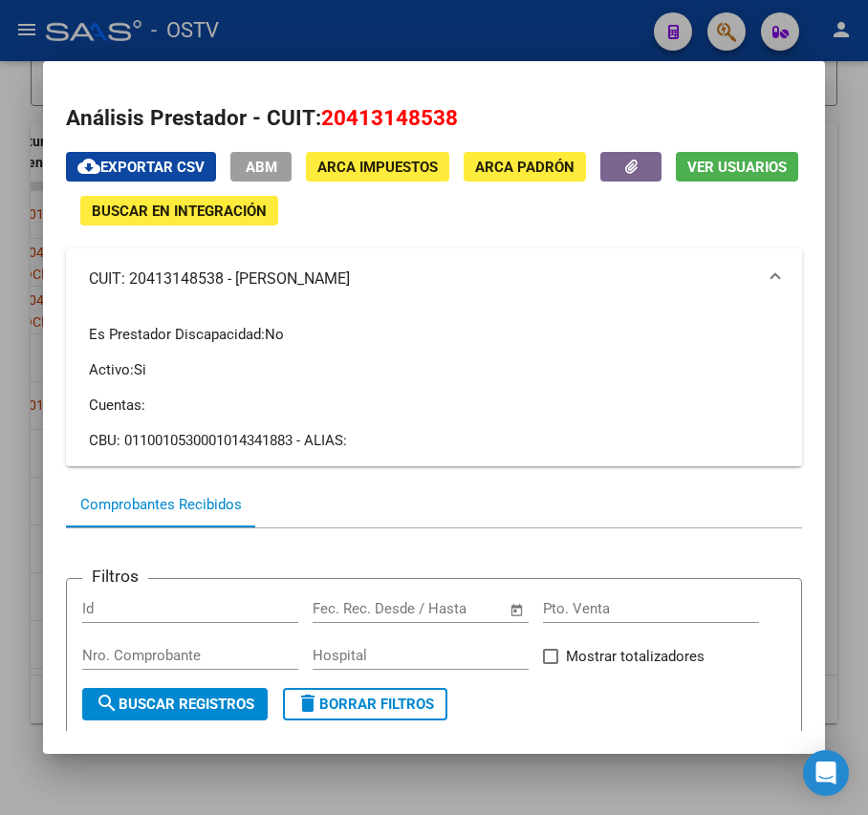
copy mat-panel-title "[PERSON_NAME]"
click at [421, 54] on div at bounding box center [434, 407] width 868 height 815
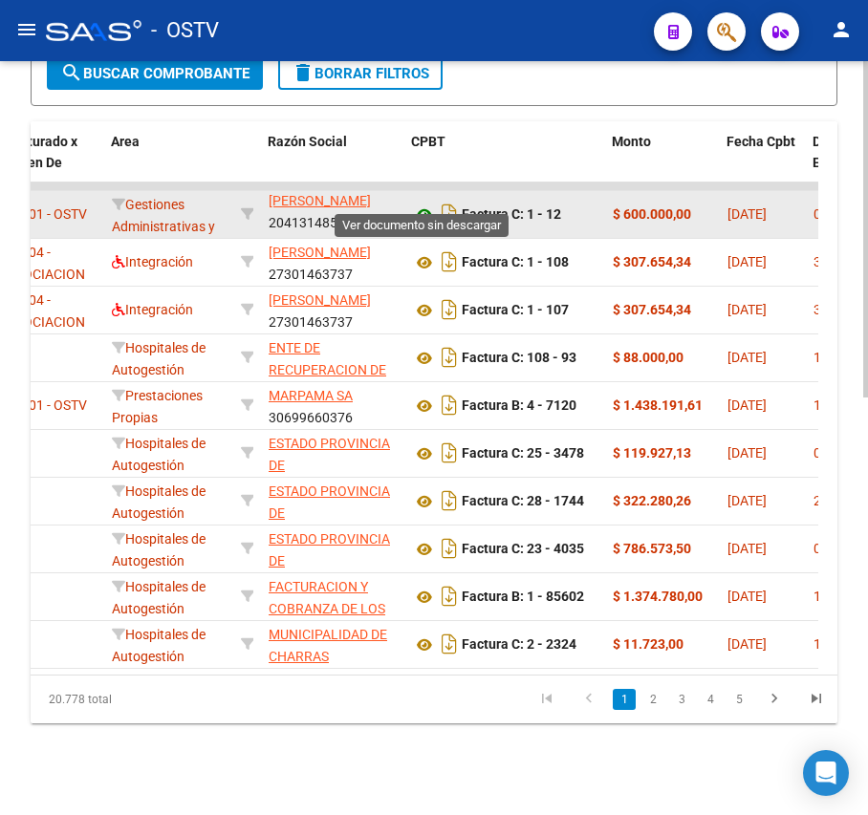
click at [424, 204] on icon at bounding box center [424, 215] width 25 height 23
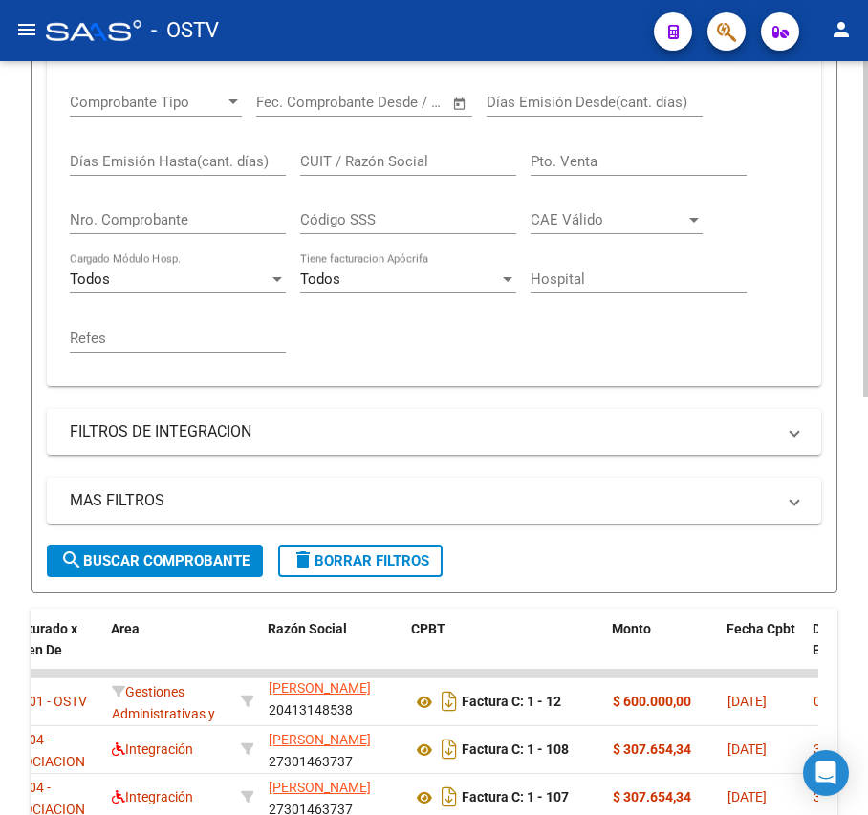
scroll to position [428, 0]
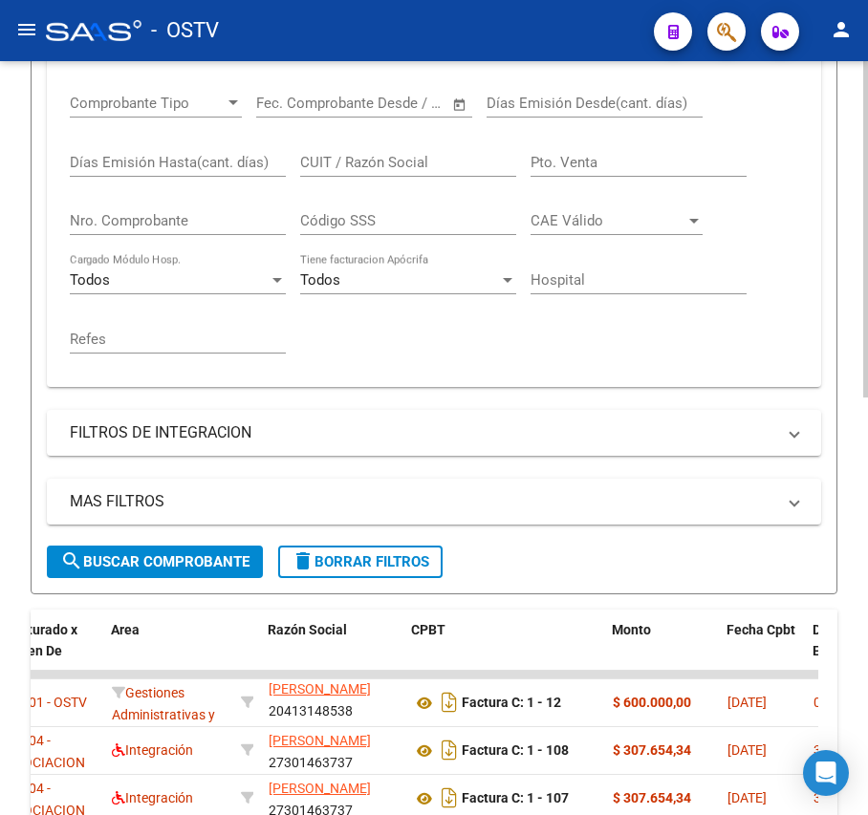
click at [192, 569] on span "search Buscar Comprobante" at bounding box center [154, 561] width 189 height 17
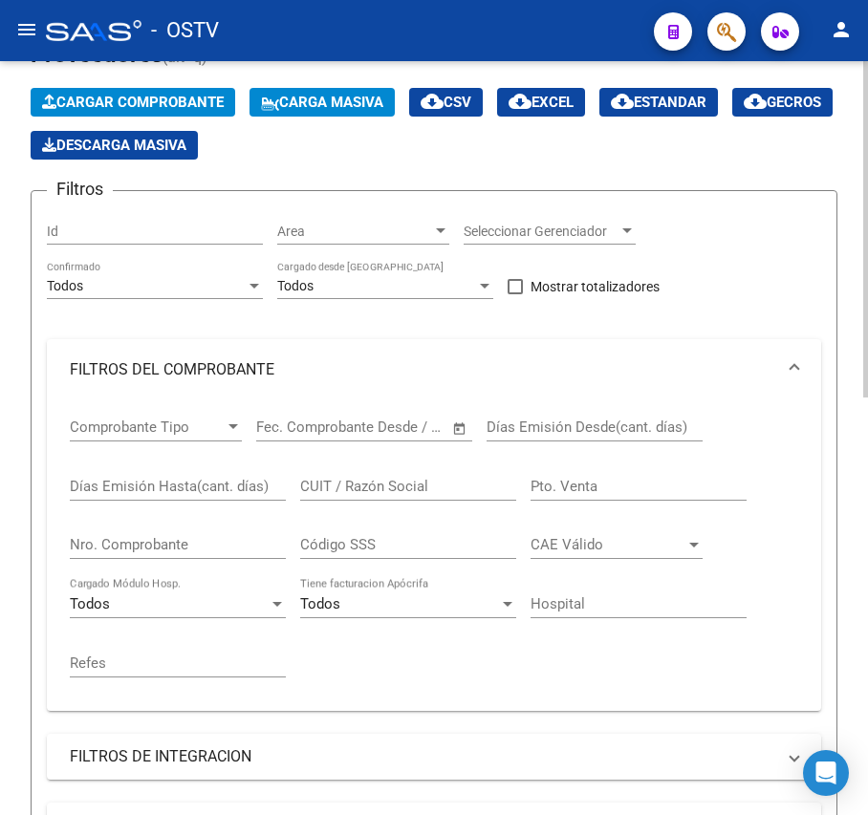
scroll to position [0, 0]
